Goal: Task Accomplishment & Management: Complete application form

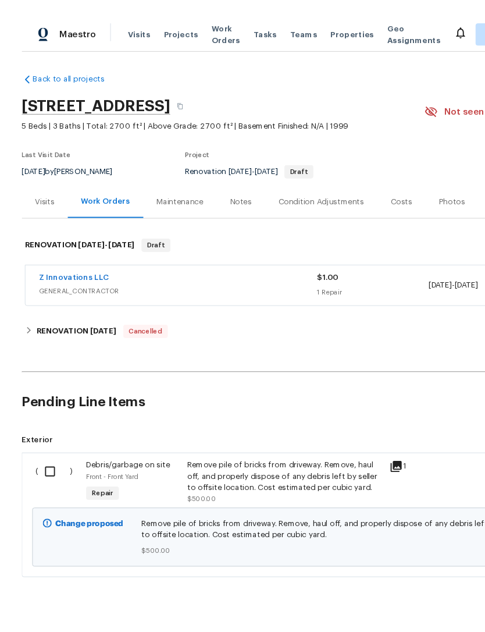
scroll to position [34, 0]
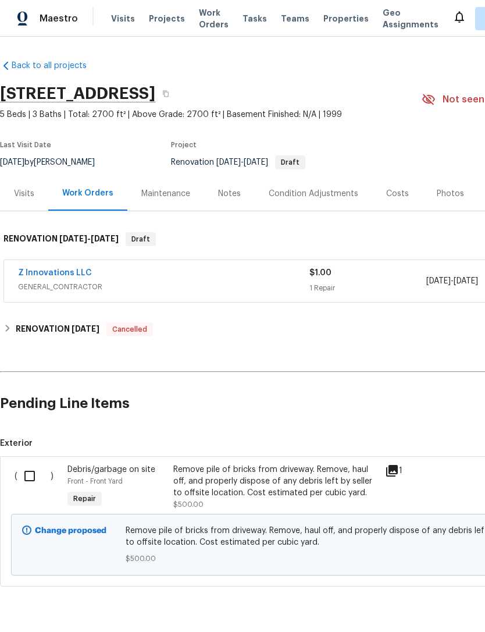
click at [37, 464] on input "checkbox" at bounding box center [33, 476] width 33 height 24
checkbox input "true"
click at [429, 599] on span "Create Work Order" at bounding box center [418, 603] width 77 height 15
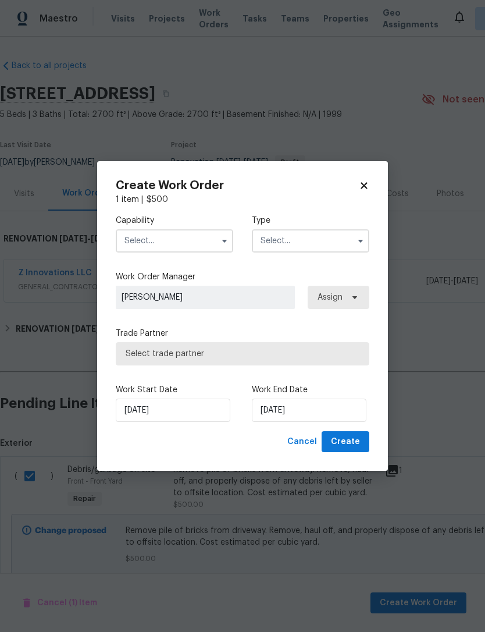
click at [187, 241] on input "text" at bounding box center [175, 240] width 118 height 23
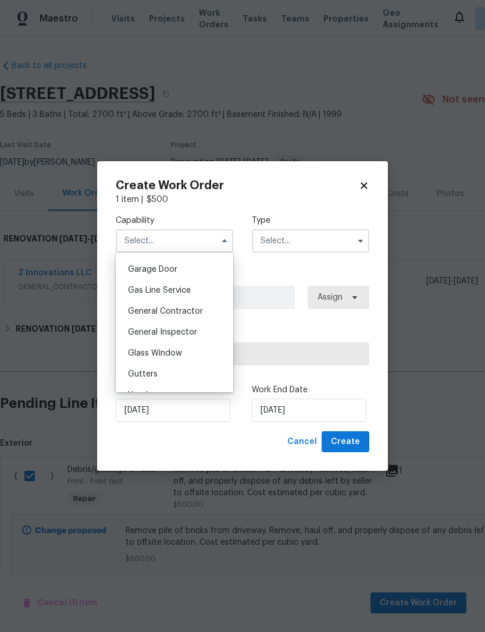
scroll to position [511, 0]
click at [197, 313] on span "General Contractor" at bounding box center [165, 311] width 75 height 8
type input "General Contractor"
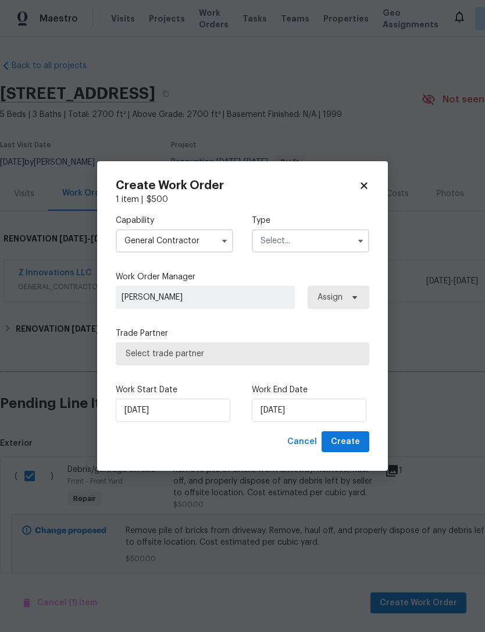
click at [318, 247] on input "text" at bounding box center [311, 240] width 118 height 23
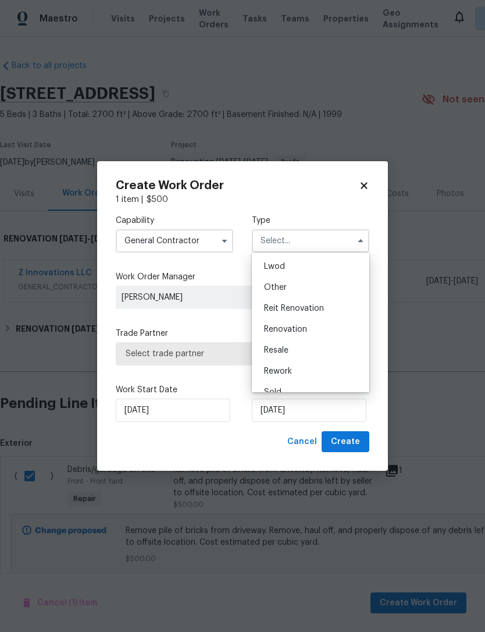
scroll to position [125, 0]
click at [326, 332] on div "Renovation" at bounding box center [311, 329] width 112 height 21
type input "Renovation"
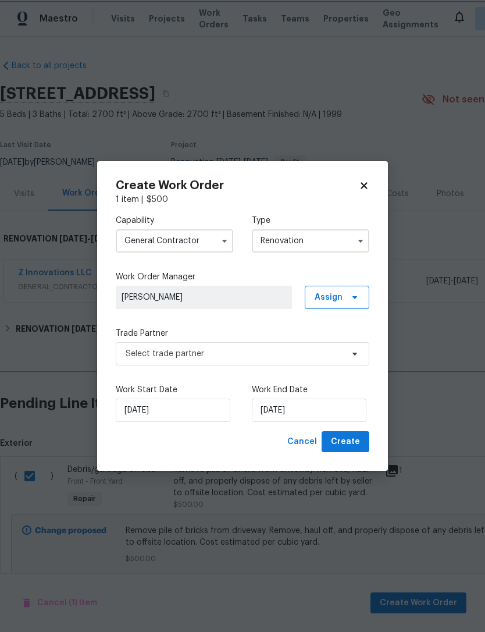
scroll to position [0, 0]
click at [353, 299] on icon at bounding box center [354, 297] width 9 height 9
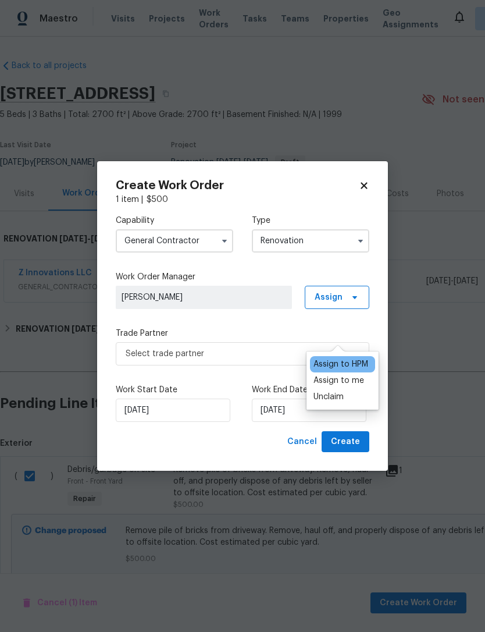
click at [363, 375] on div "Assign to me" at bounding box center [339, 381] width 51 height 12
click at [266, 321] on div "Capability General [DEMOGRAPHIC_DATA] Type Renovation Work Order Manager [PERSO…" at bounding box center [243, 318] width 254 height 226
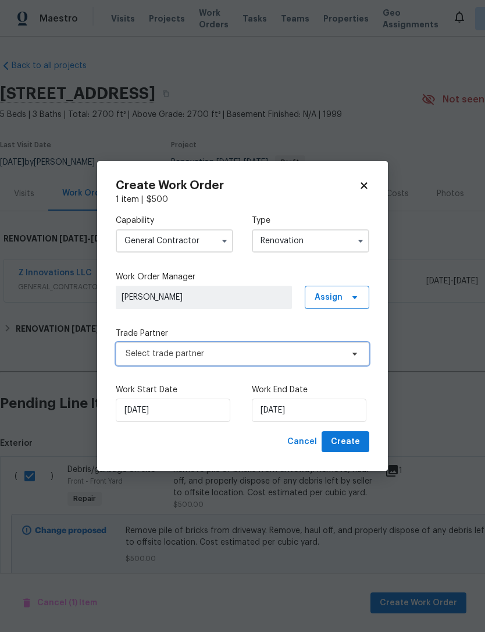
click at [253, 356] on span "Select trade partner" at bounding box center [234, 354] width 217 height 12
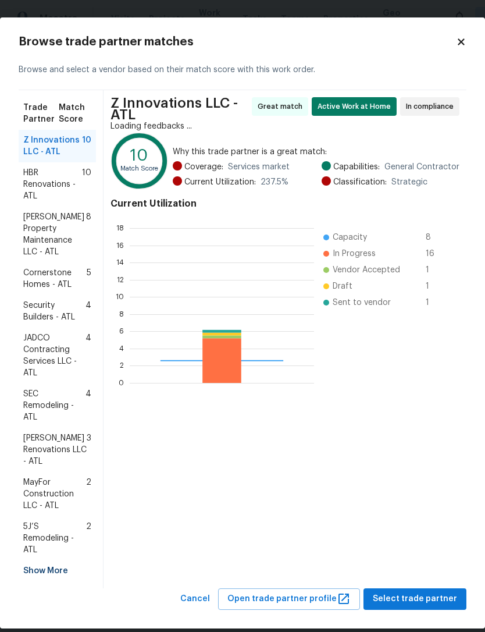
scroll to position [163, 184]
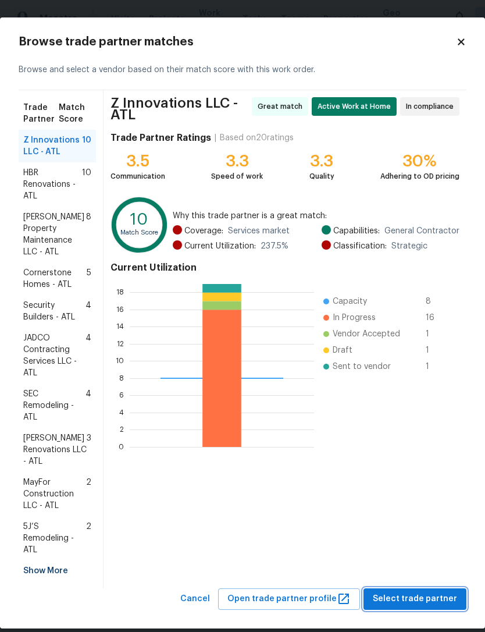
click at [415, 592] on span "Select trade partner" at bounding box center [415, 599] width 84 height 15
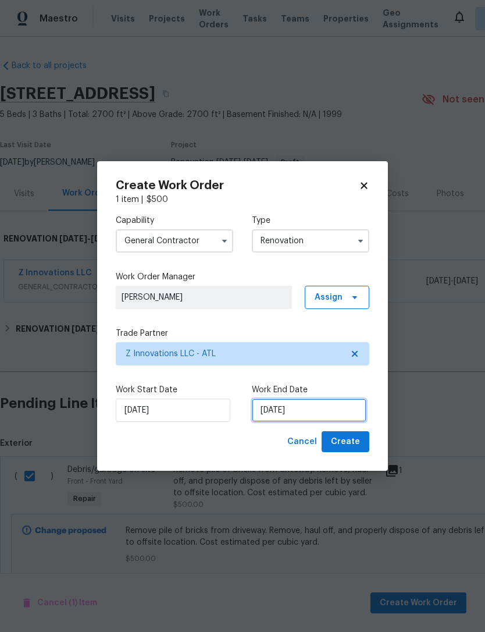
click at [318, 413] on input "[DATE]" at bounding box center [309, 410] width 115 height 23
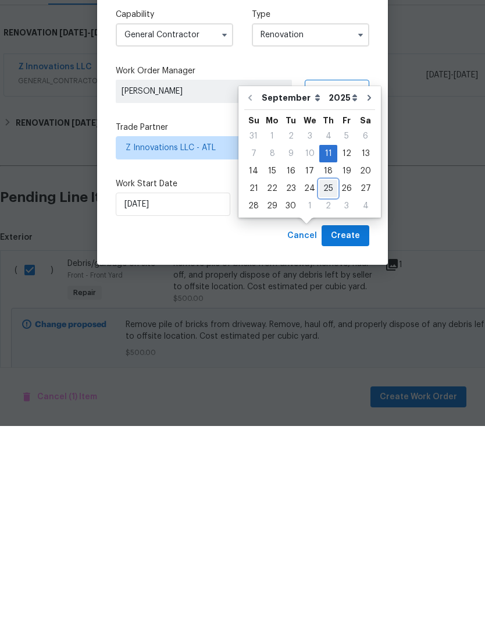
click at [333, 386] on div "21 22 23 24 25 26 27" at bounding box center [309, 394] width 131 height 17
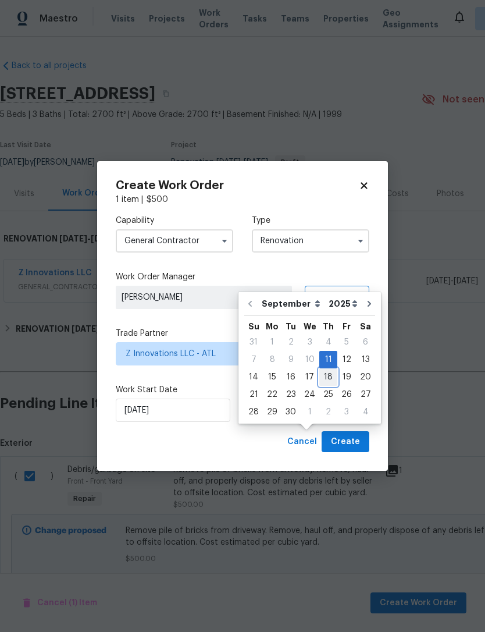
click at [329, 368] on div "18" at bounding box center [328, 376] width 18 height 17
type input "[DATE]"
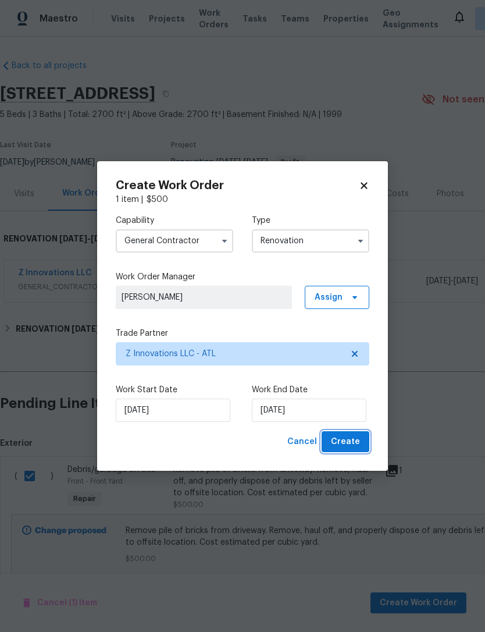
click at [357, 443] on span "Create" at bounding box center [345, 442] width 29 height 15
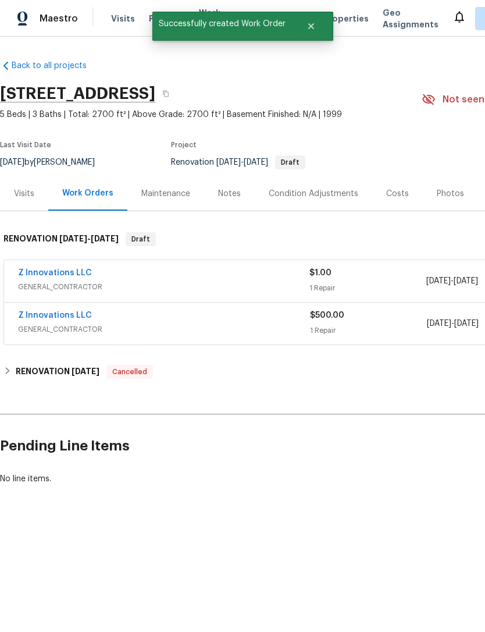
scroll to position [0, 0]
